Goal: Connect with others: Connect with others

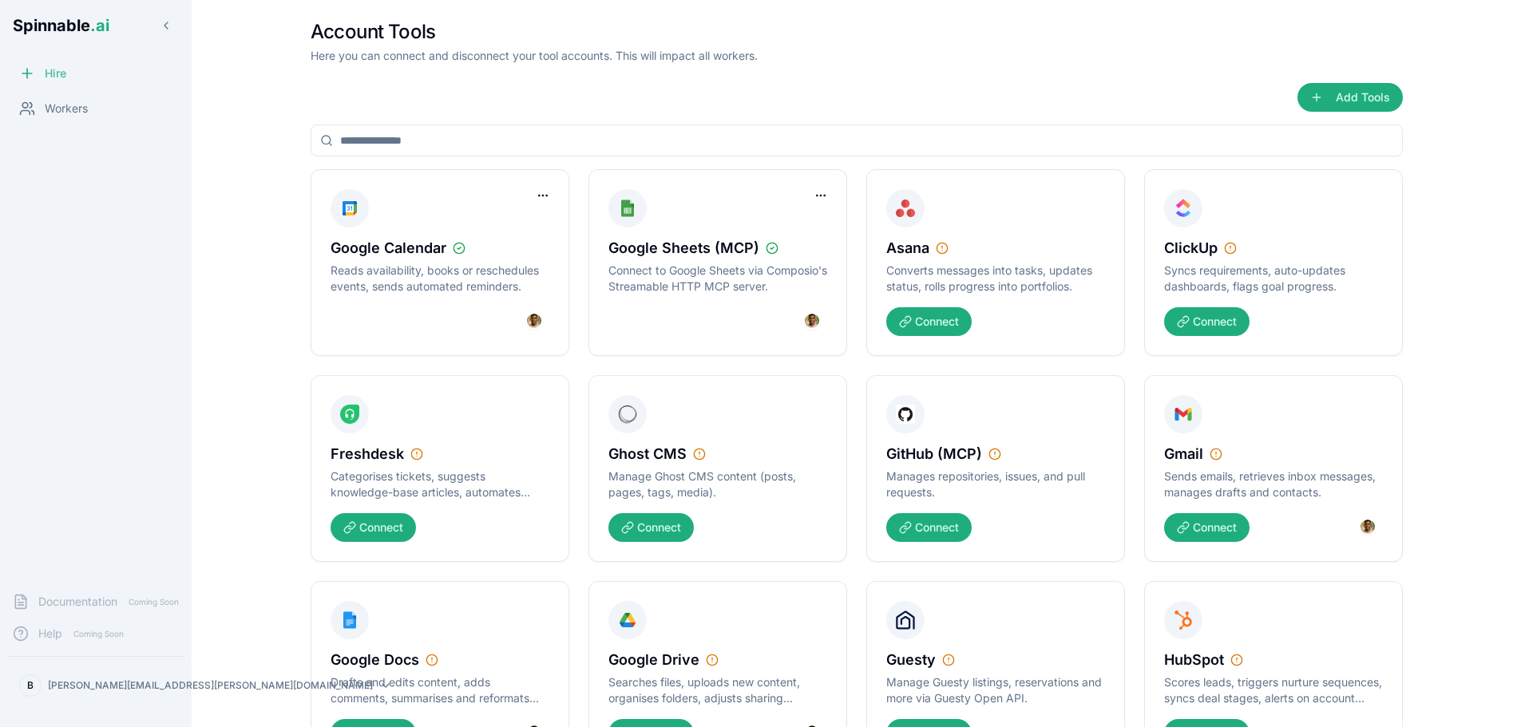
click at [109, 69] on div "Hire" at bounding box center [95, 73] width 179 height 32
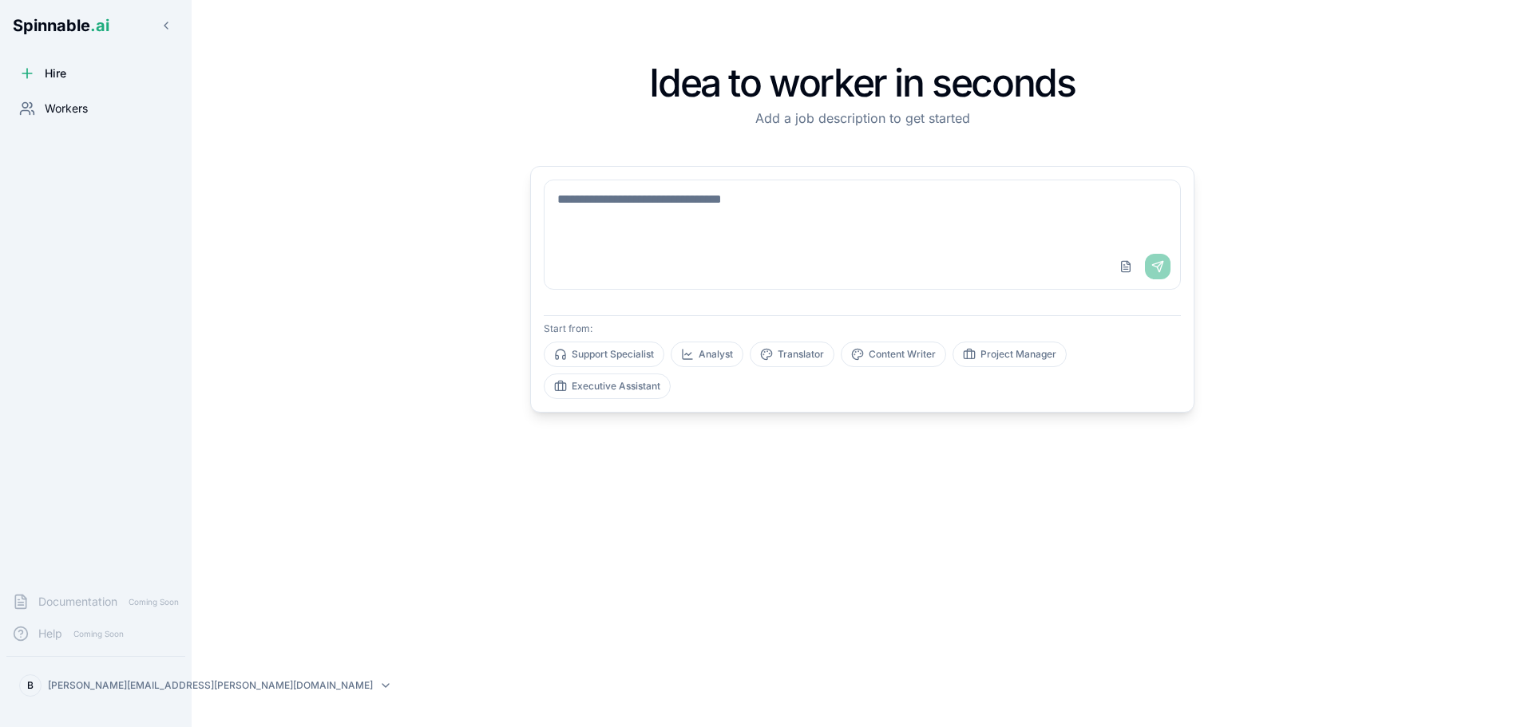
click at [76, 112] on span "Workers" at bounding box center [66, 109] width 43 height 16
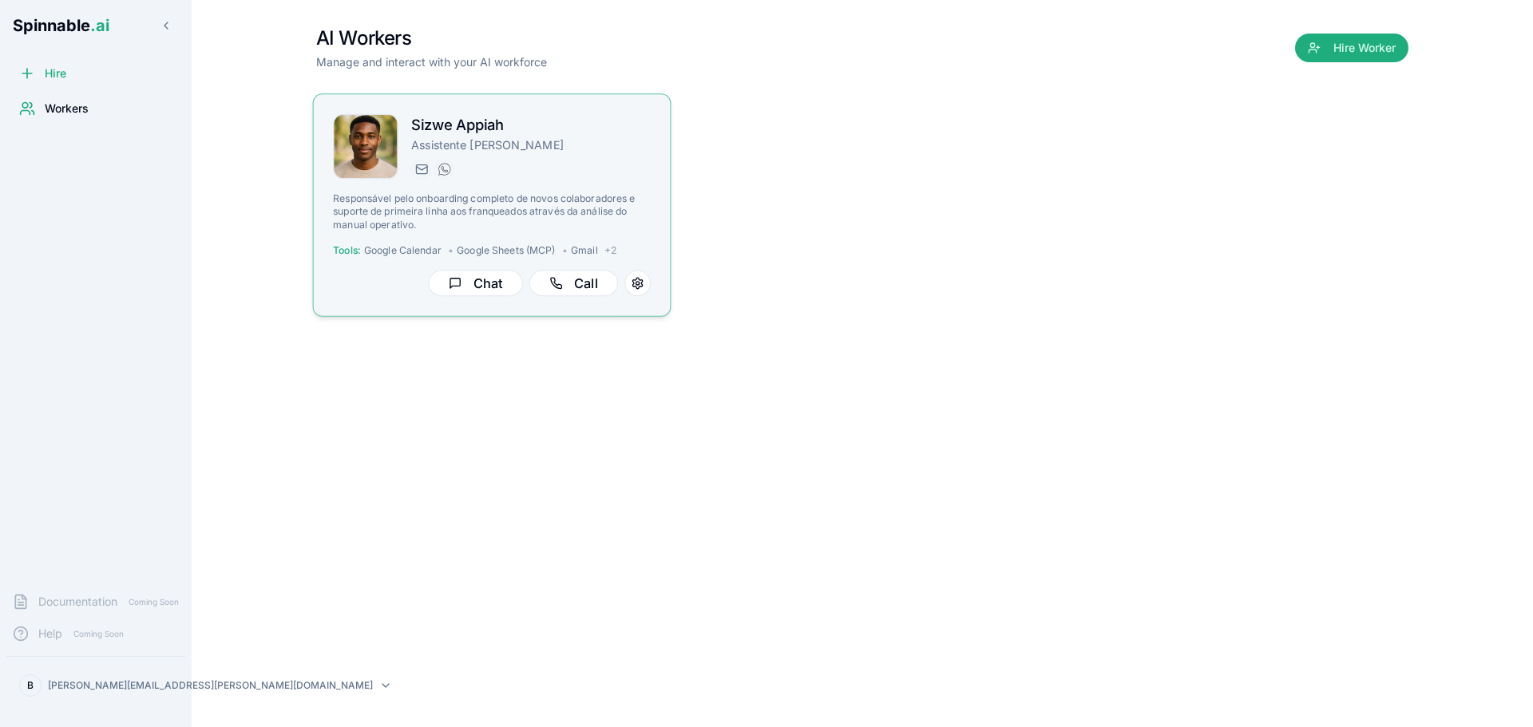
click at [561, 161] on div "[EMAIL_ADDRESS] [PHONE_NUMBER]" at bounding box center [530, 169] width 239 height 19
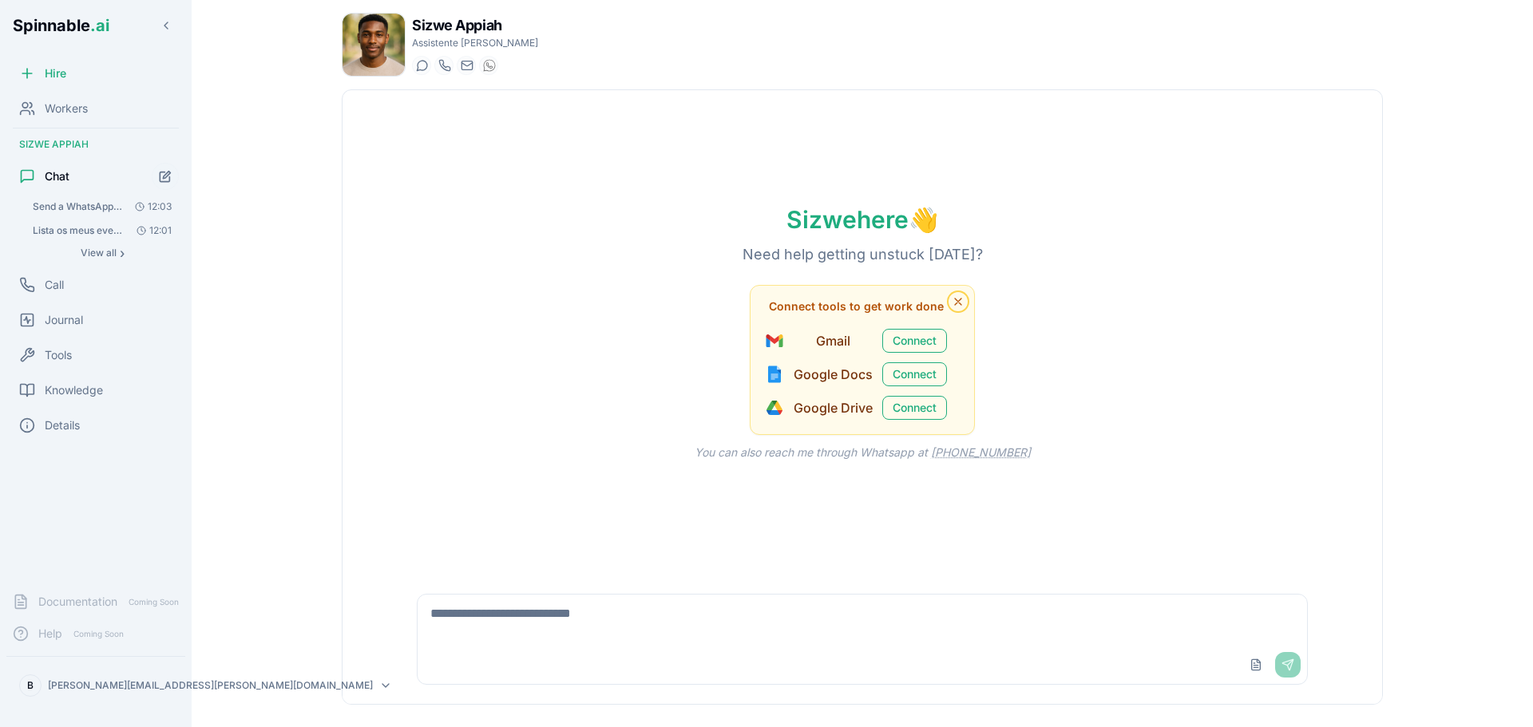
click at [954, 306] on icon "Dismiss tool suggestions" at bounding box center [958, 301] width 13 height 13
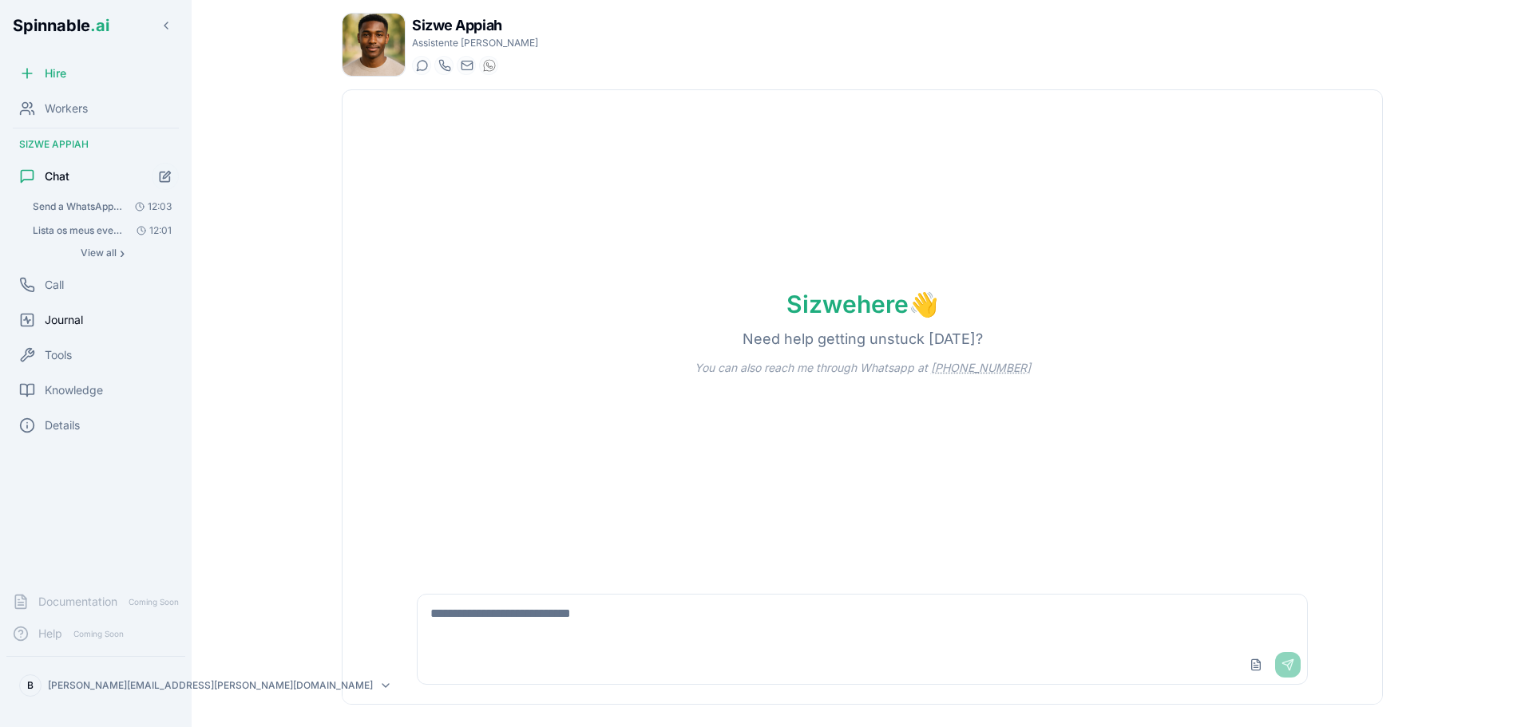
click at [61, 322] on span "Journal" at bounding box center [64, 320] width 38 height 16
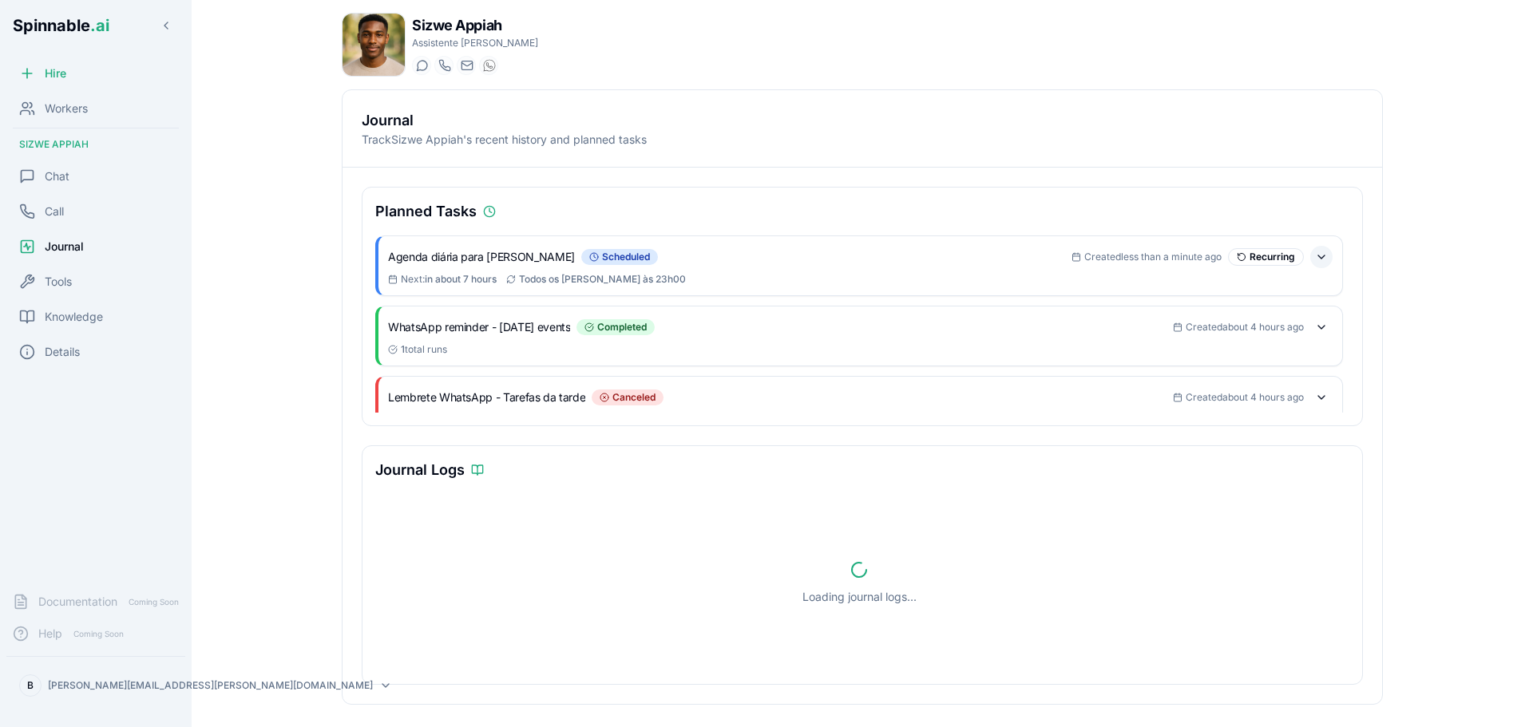
click at [1310, 258] on button at bounding box center [1321, 257] width 22 height 22
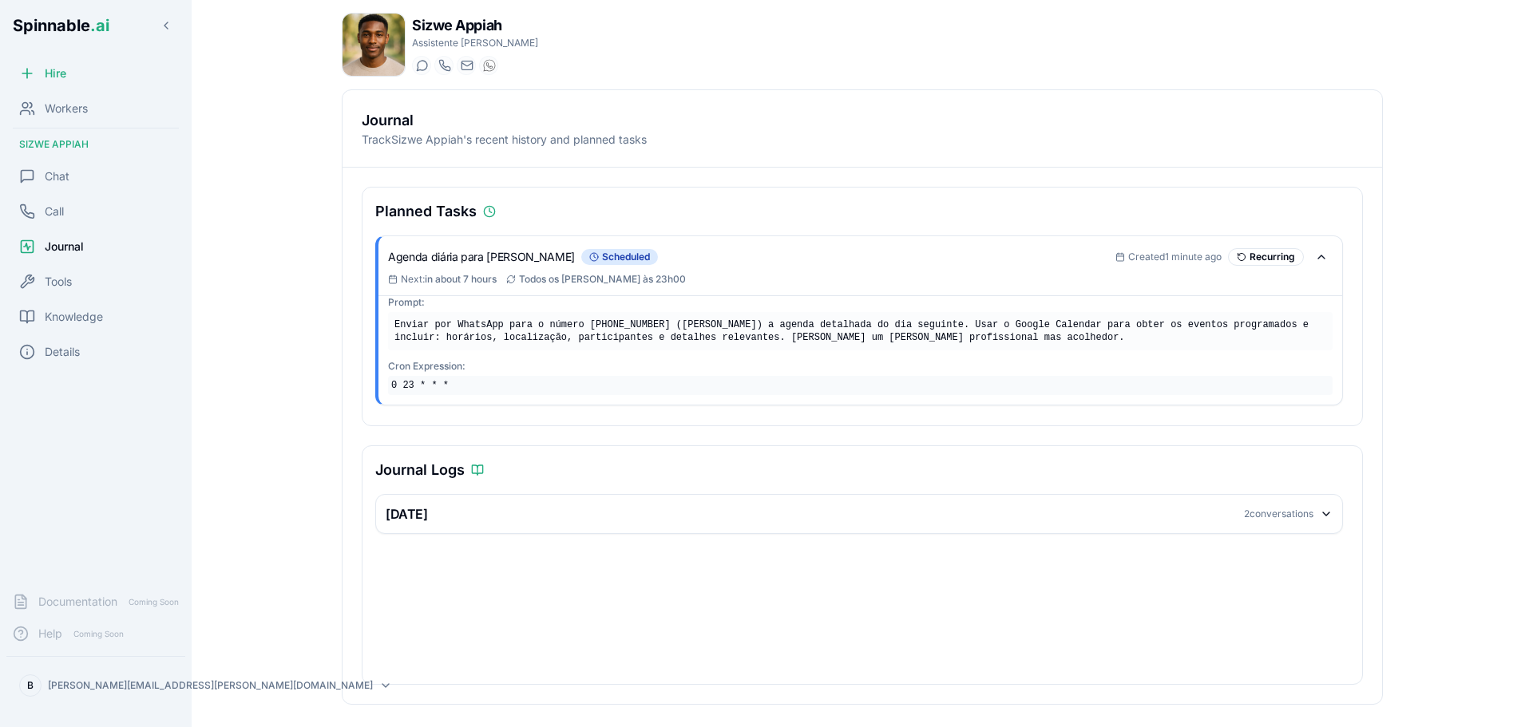
click at [395, 40] on img at bounding box center [373, 45] width 62 height 62
drag, startPoint x: 1243, startPoint y: 279, endPoint x: 796, endPoint y: 244, distance: 448.4
click at [68, 164] on div "Chat" at bounding box center [95, 176] width 179 height 32
